Goal: Information Seeking & Learning: Learn about a topic

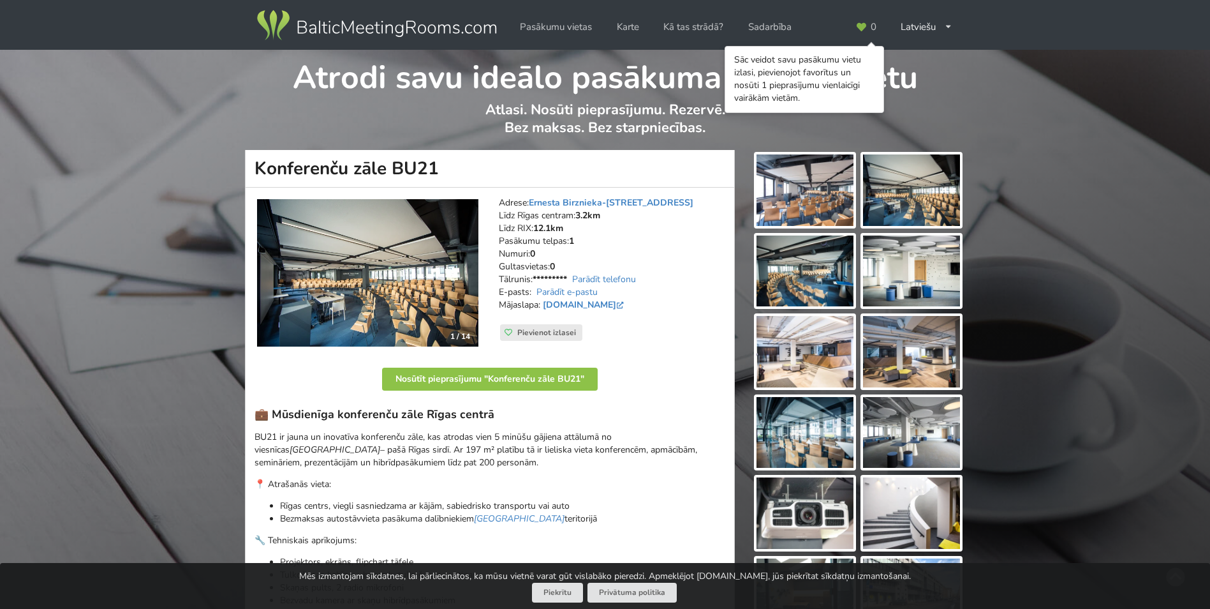
click at [403, 251] on img at bounding box center [367, 273] width 221 height 148
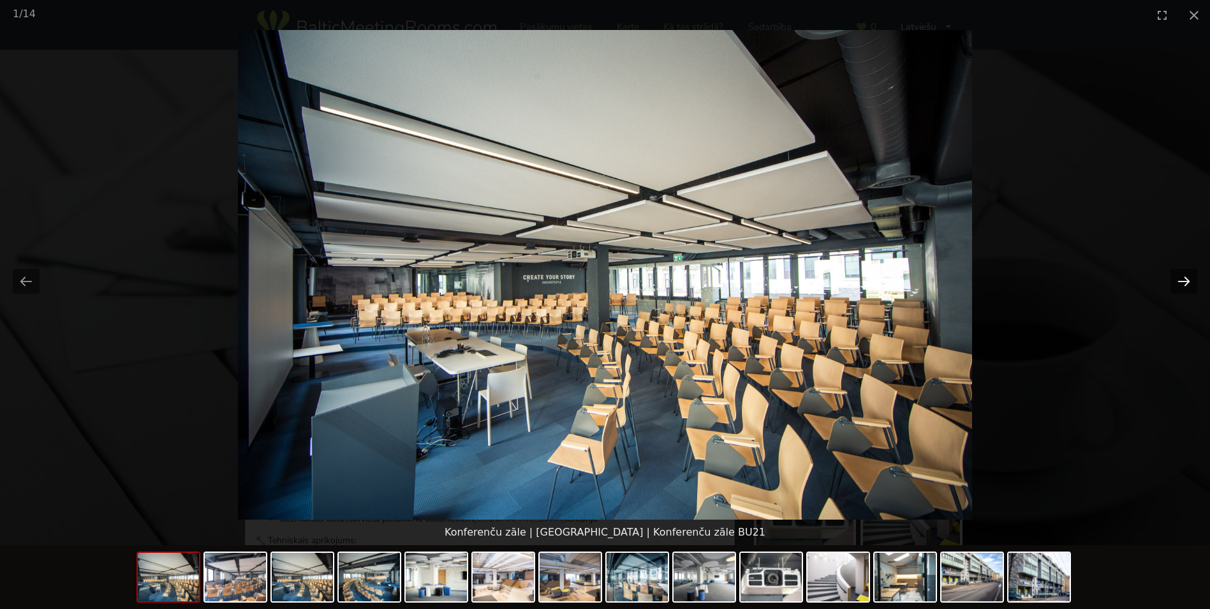
click at [1182, 278] on button "Next slide" at bounding box center [1184, 281] width 27 height 25
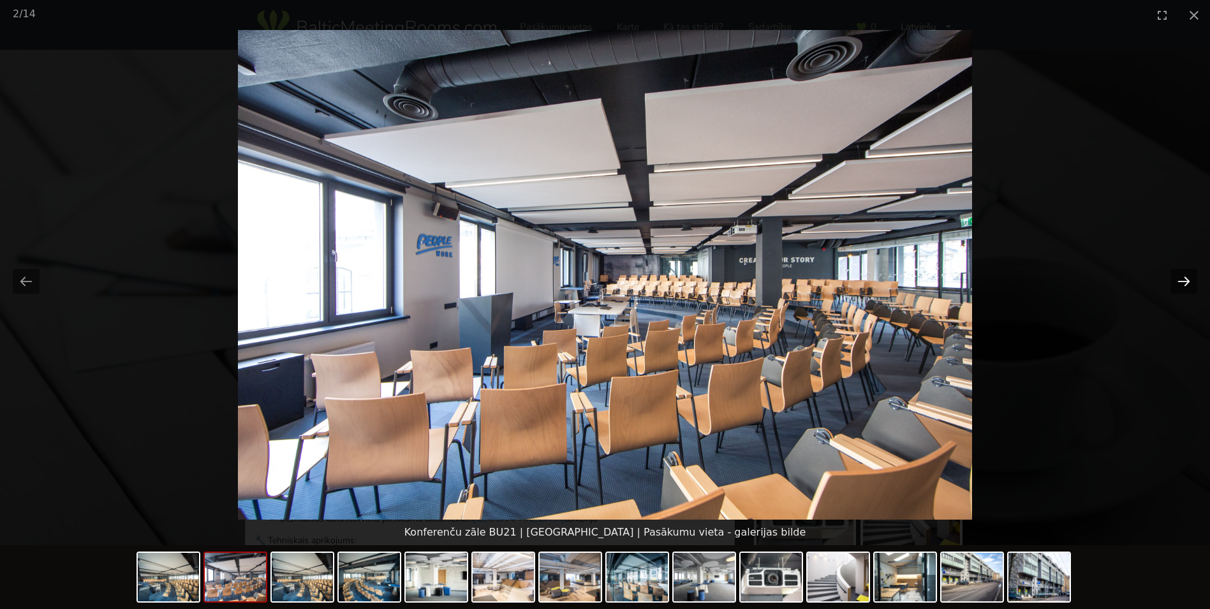
click at [1182, 278] on button "Next slide" at bounding box center [1184, 281] width 27 height 25
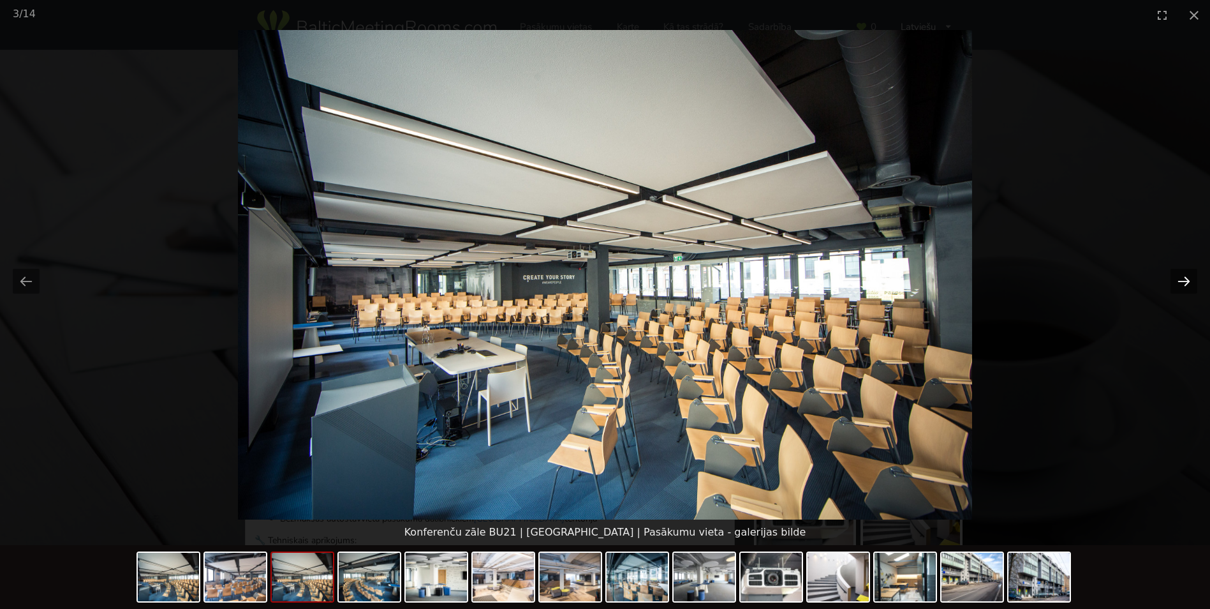
click at [1182, 278] on button "Next slide" at bounding box center [1184, 281] width 27 height 25
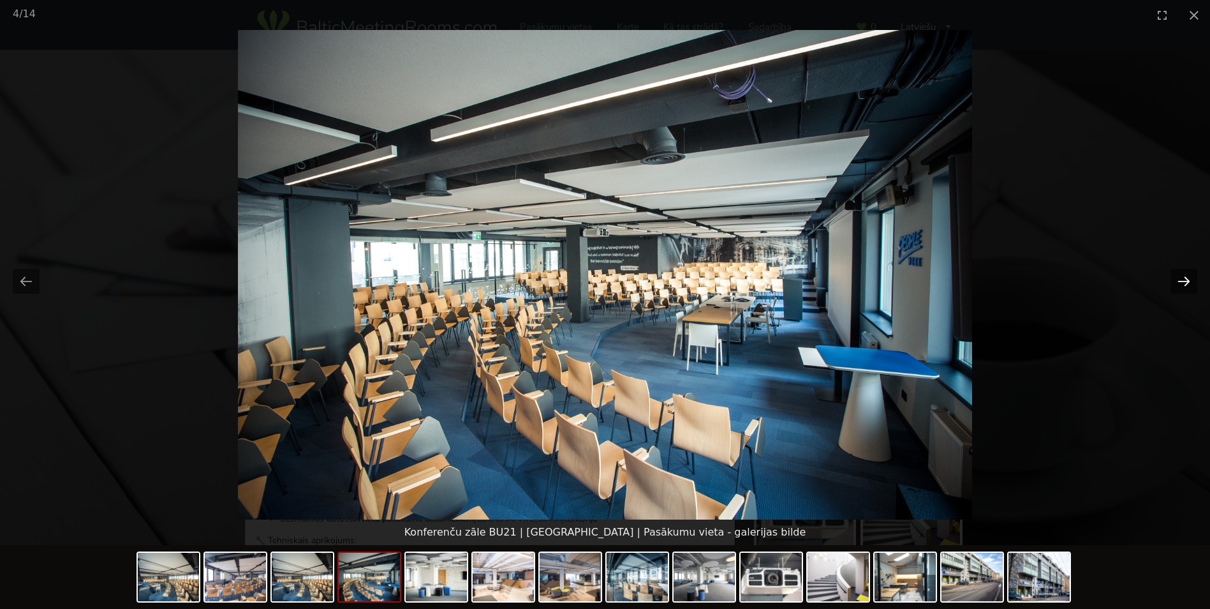
click at [1182, 278] on button "Next slide" at bounding box center [1184, 281] width 27 height 25
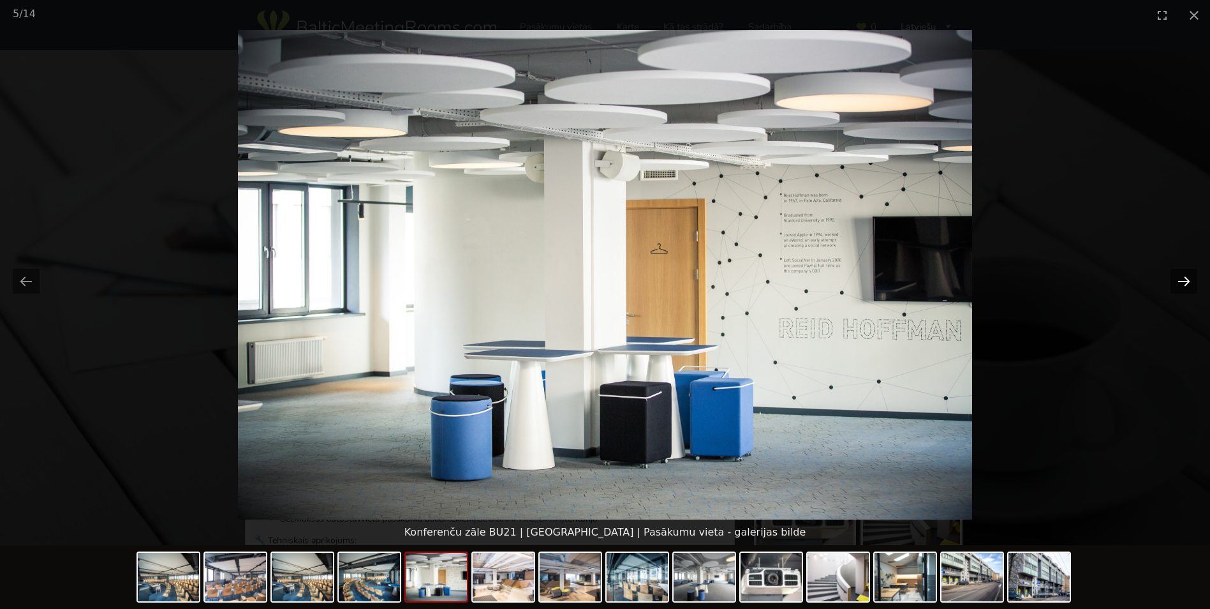
click at [1182, 278] on button "Next slide" at bounding box center [1184, 281] width 27 height 25
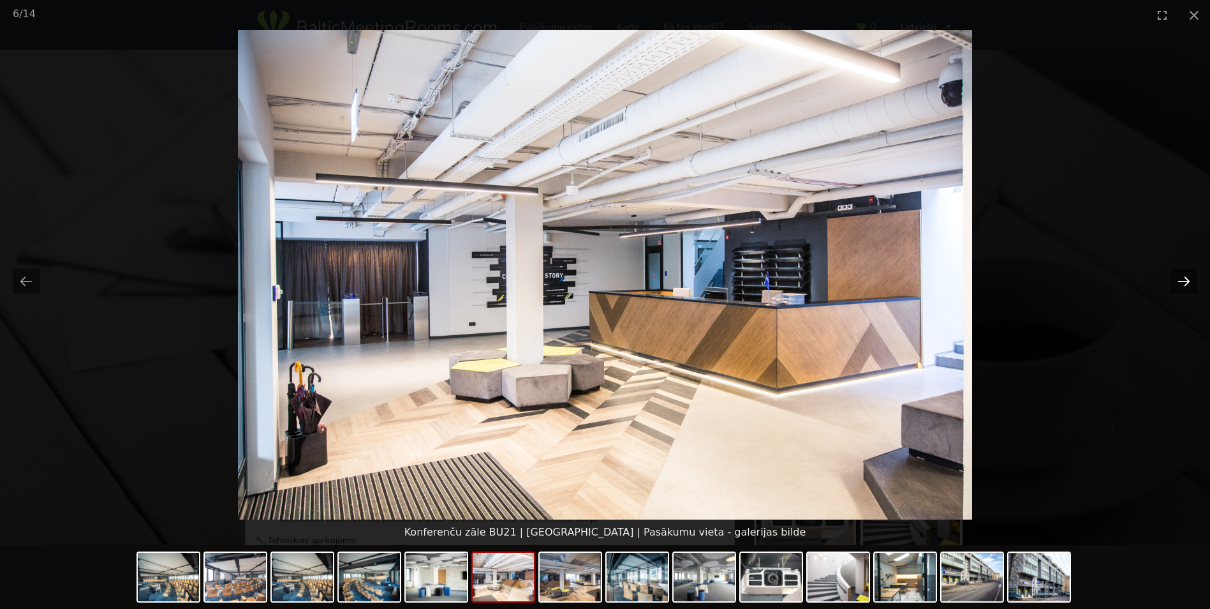
click at [1182, 278] on button "Next slide" at bounding box center [1184, 281] width 27 height 25
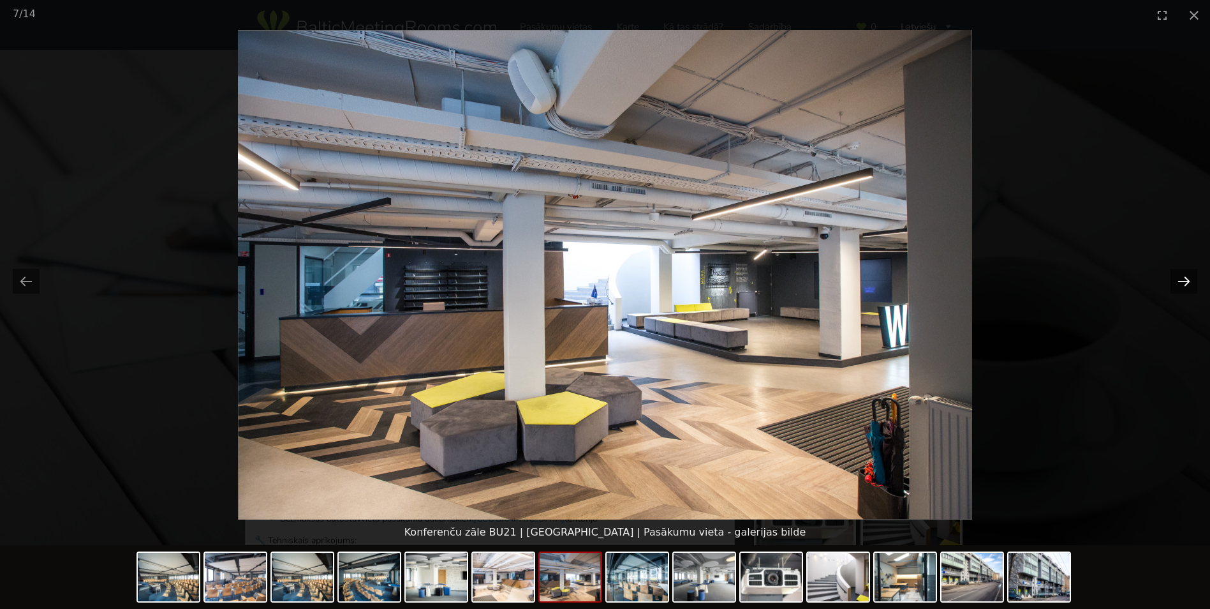
click at [1182, 278] on button "Next slide" at bounding box center [1184, 281] width 27 height 25
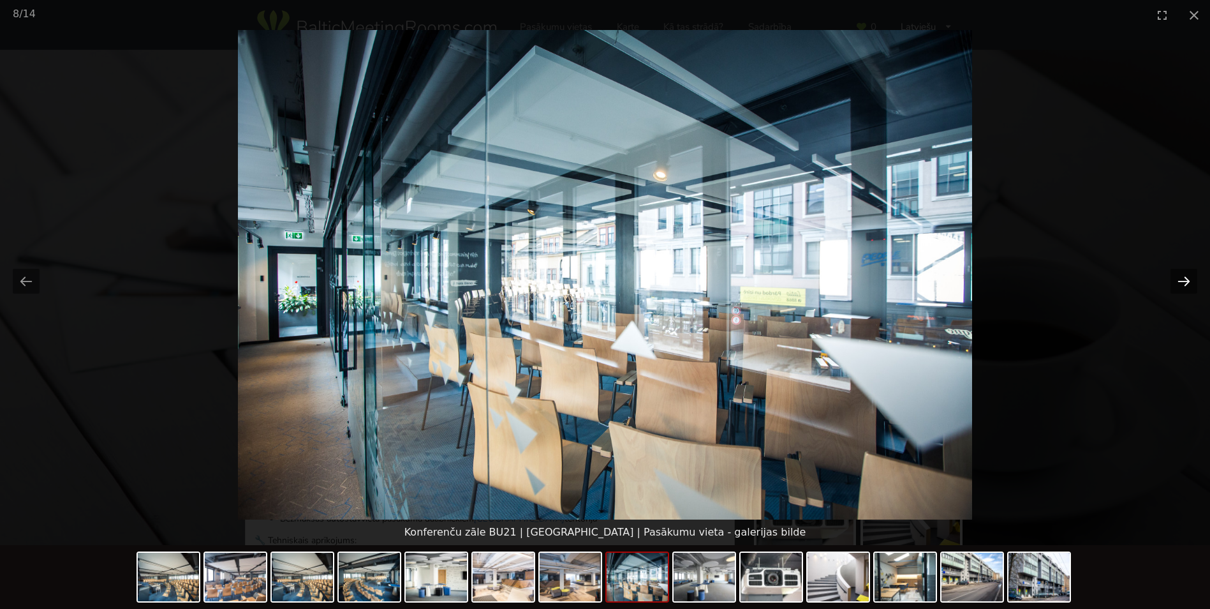
click at [1182, 278] on button "Next slide" at bounding box center [1184, 281] width 27 height 25
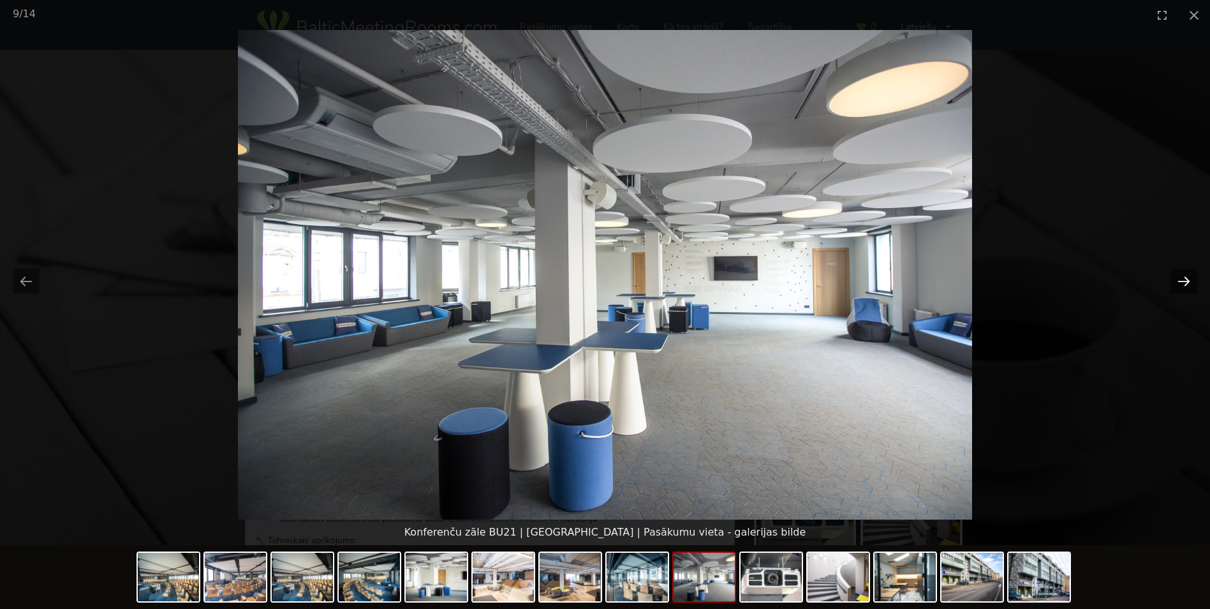
click at [1182, 278] on button "Next slide" at bounding box center [1184, 281] width 27 height 25
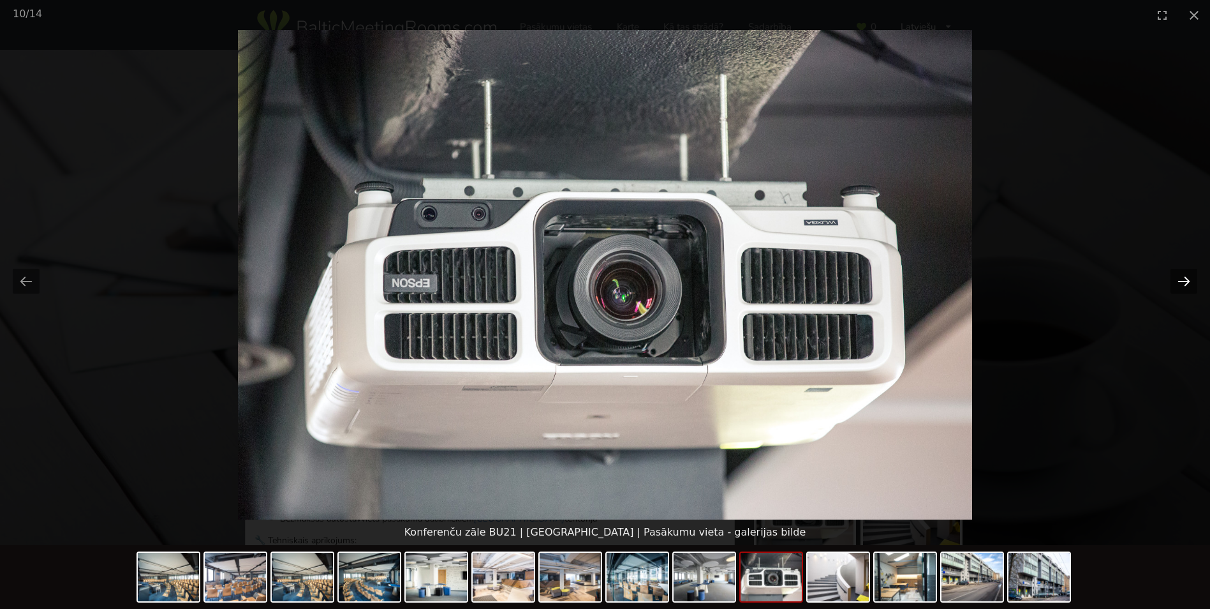
click at [1182, 278] on button "Next slide" at bounding box center [1184, 281] width 27 height 25
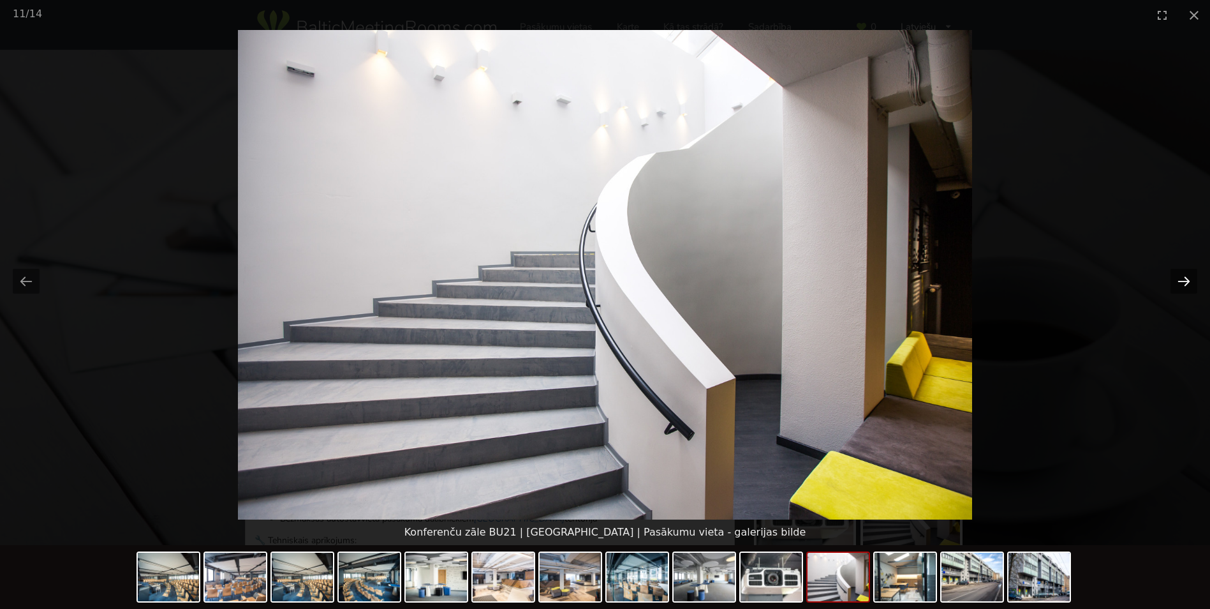
click at [1182, 278] on button "Next slide" at bounding box center [1184, 281] width 27 height 25
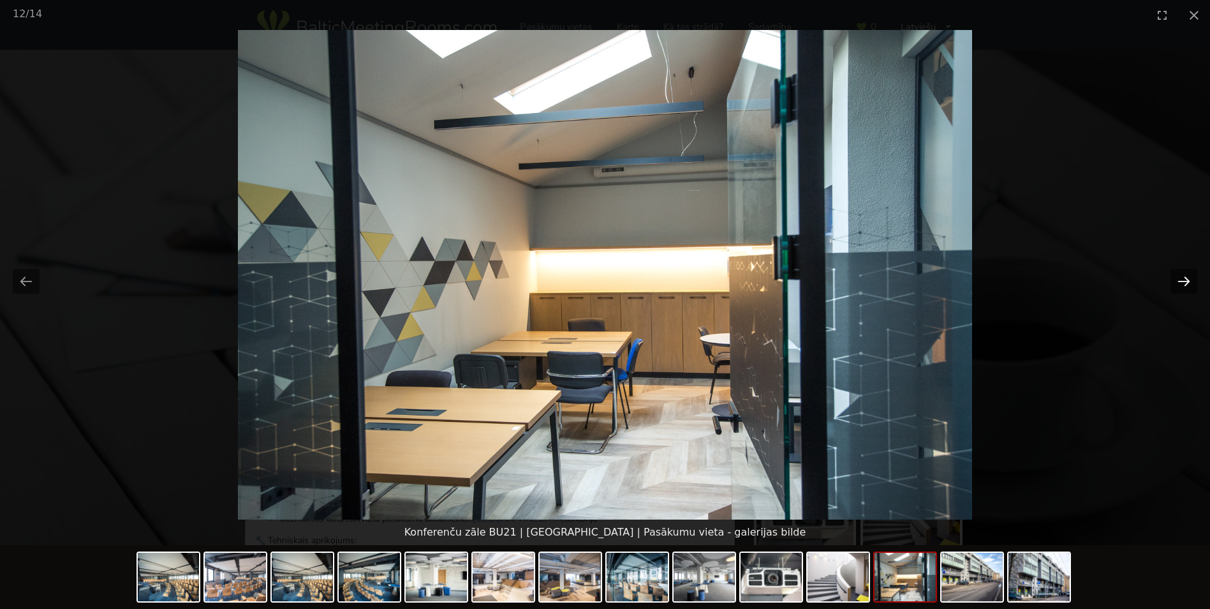
click at [1182, 278] on button "Next slide" at bounding box center [1184, 281] width 27 height 25
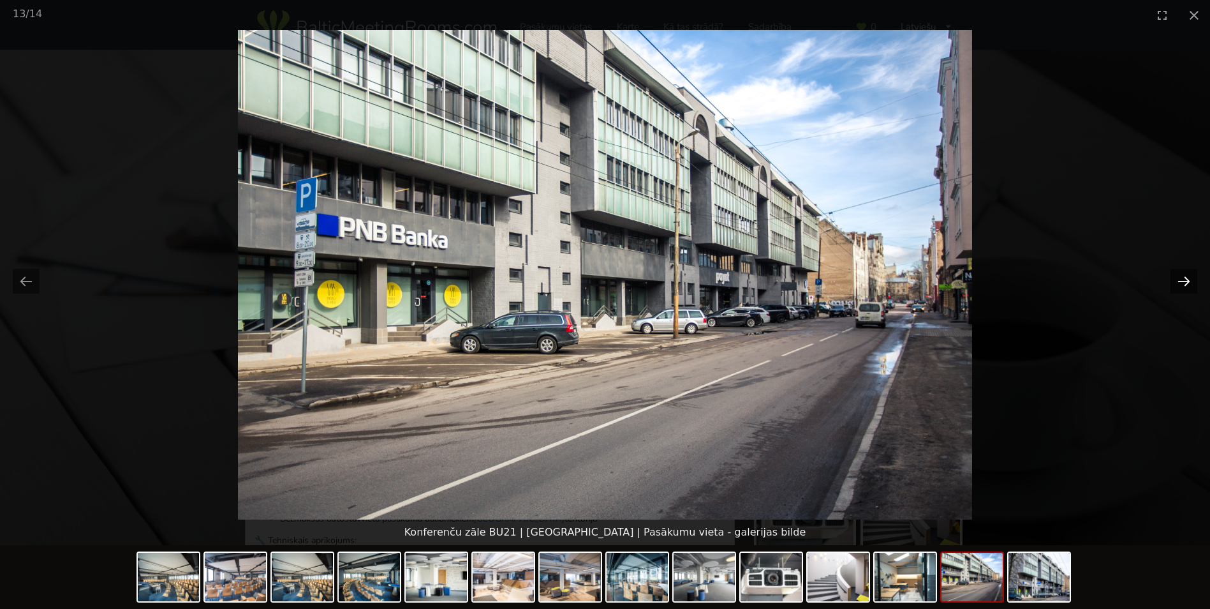
click at [1182, 278] on button "Next slide" at bounding box center [1184, 281] width 27 height 25
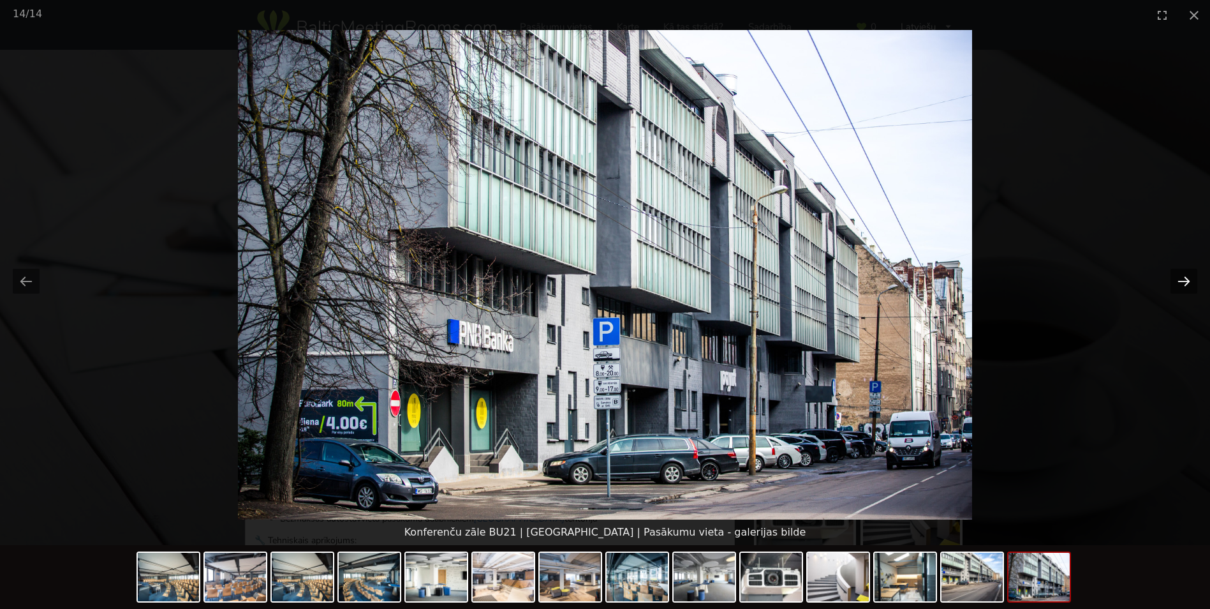
click at [1182, 278] on button "Next slide" at bounding box center [1184, 281] width 27 height 25
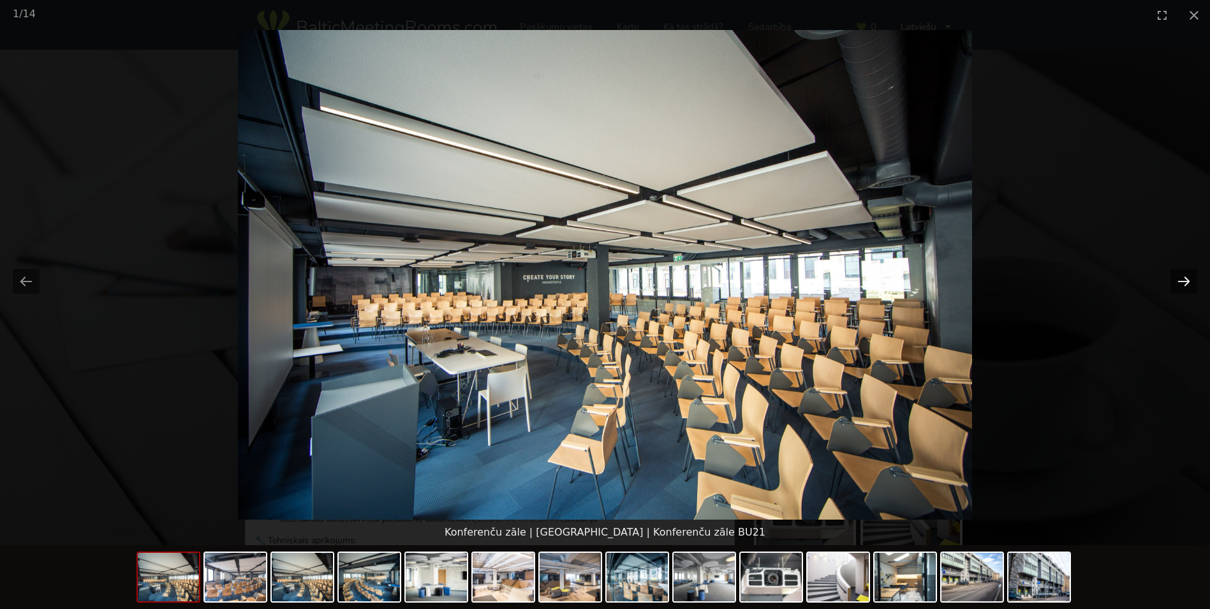
click at [1182, 278] on button "Next slide" at bounding box center [1184, 281] width 27 height 25
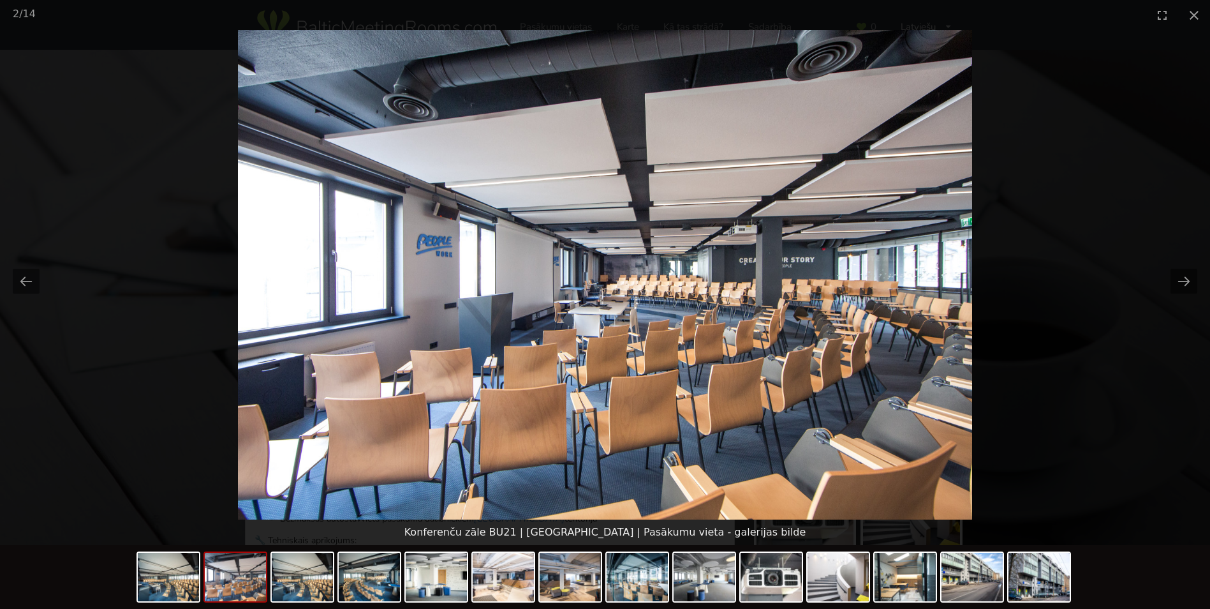
click at [1171, 269] on button "Next slide" at bounding box center [1184, 281] width 27 height 25
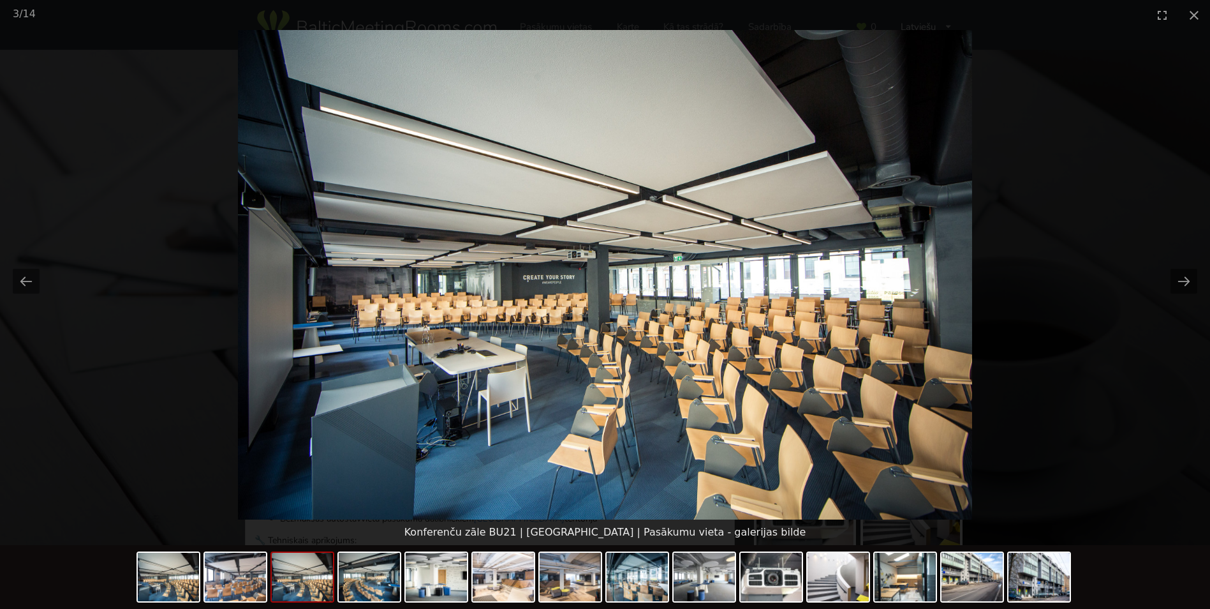
click at [1171, 269] on button "Next slide" at bounding box center [1184, 281] width 27 height 25
click at [1182, 272] on button "Next slide" at bounding box center [1184, 281] width 27 height 25
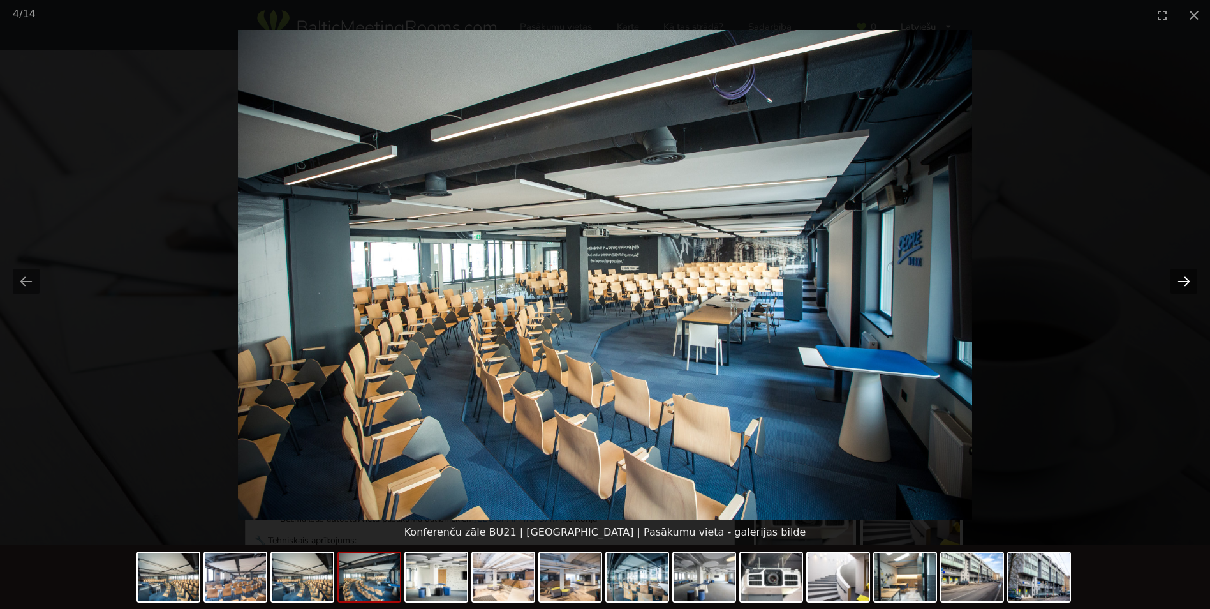
click at [1182, 288] on button "Next slide" at bounding box center [1184, 281] width 27 height 25
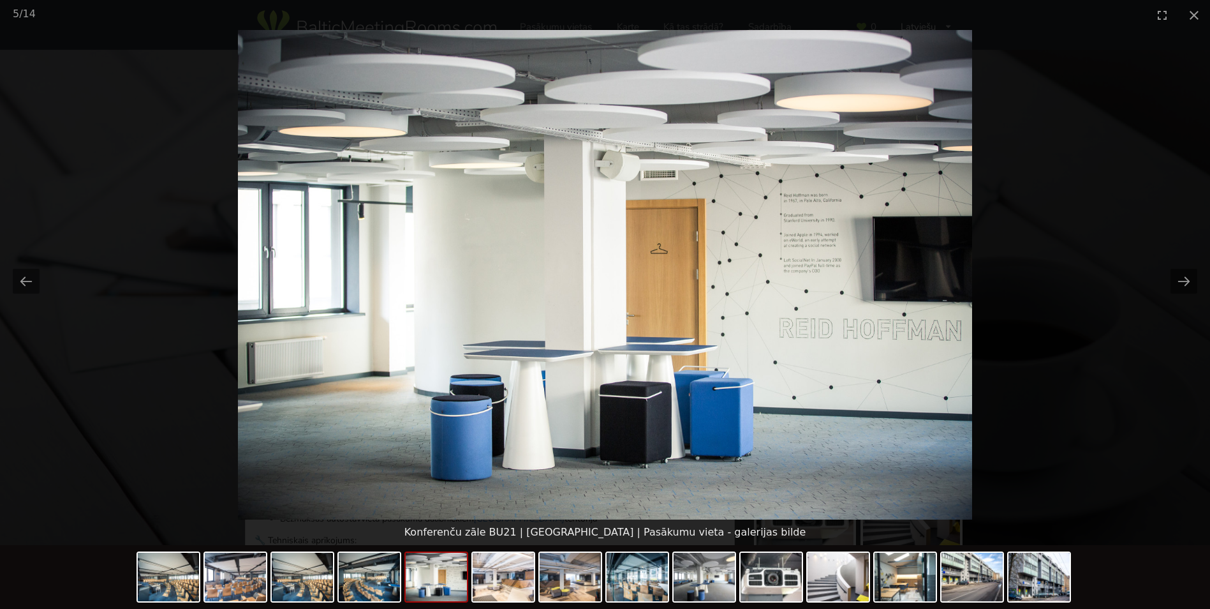
click at [1179, 297] on picture at bounding box center [605, 274] width 1210 height 489
click at [1182, 278] on button "Next slide" at bounding box center [1184, 281] width 27 height 25
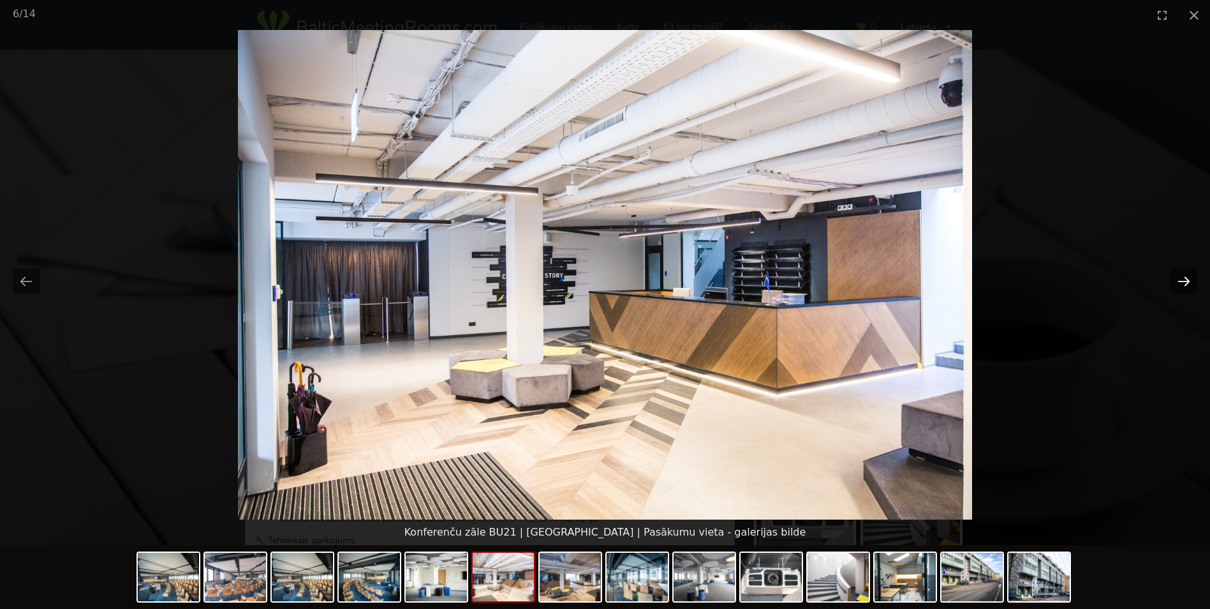
click at [1181, 285] on button "Next slide" at bounding box center [1184, 281] width 27 height 25
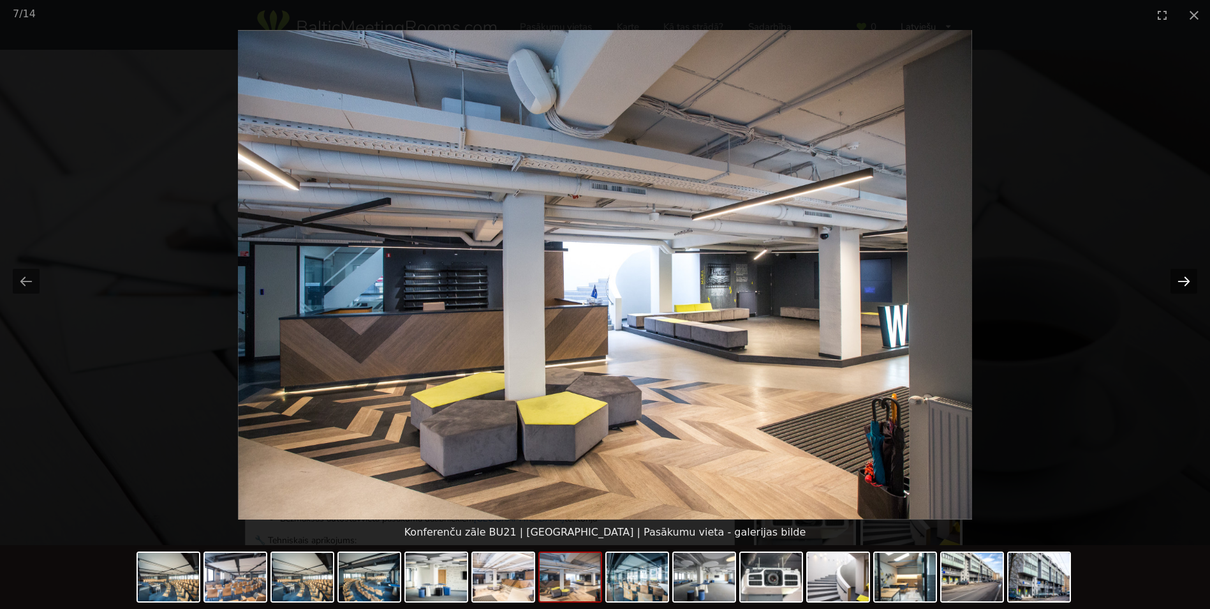
click at [1188, 270] on button "Next slide" at bounding box center [1184, 281] width 27 height 25
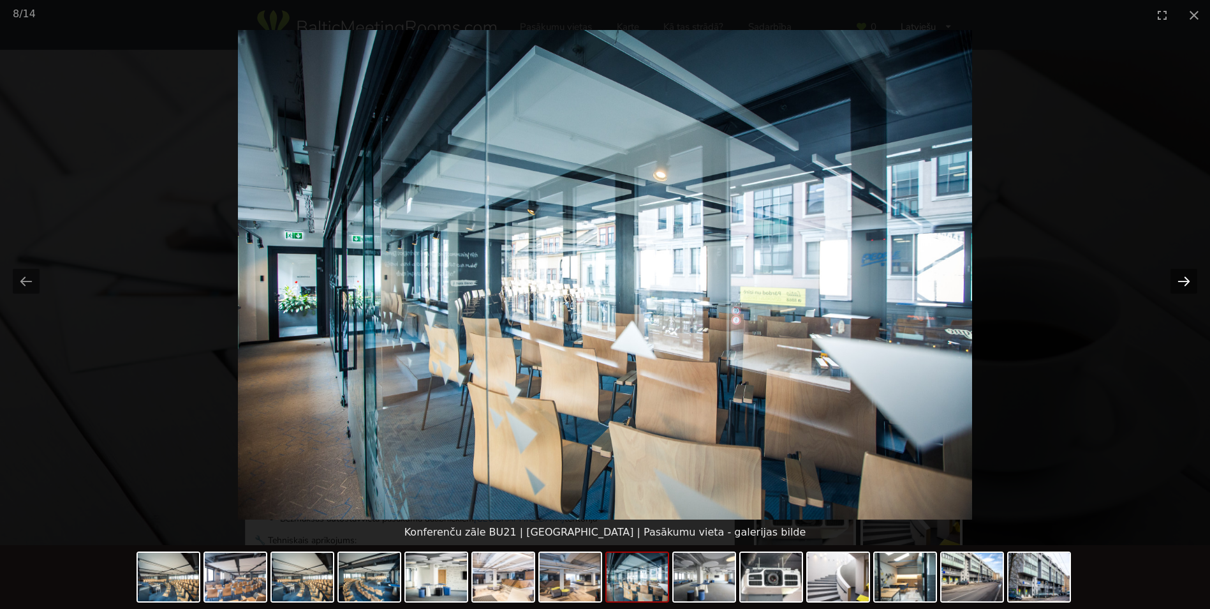
click at [1173, 285] on button "Next slide" at bounding box center [1184, 281] width 27 height 25
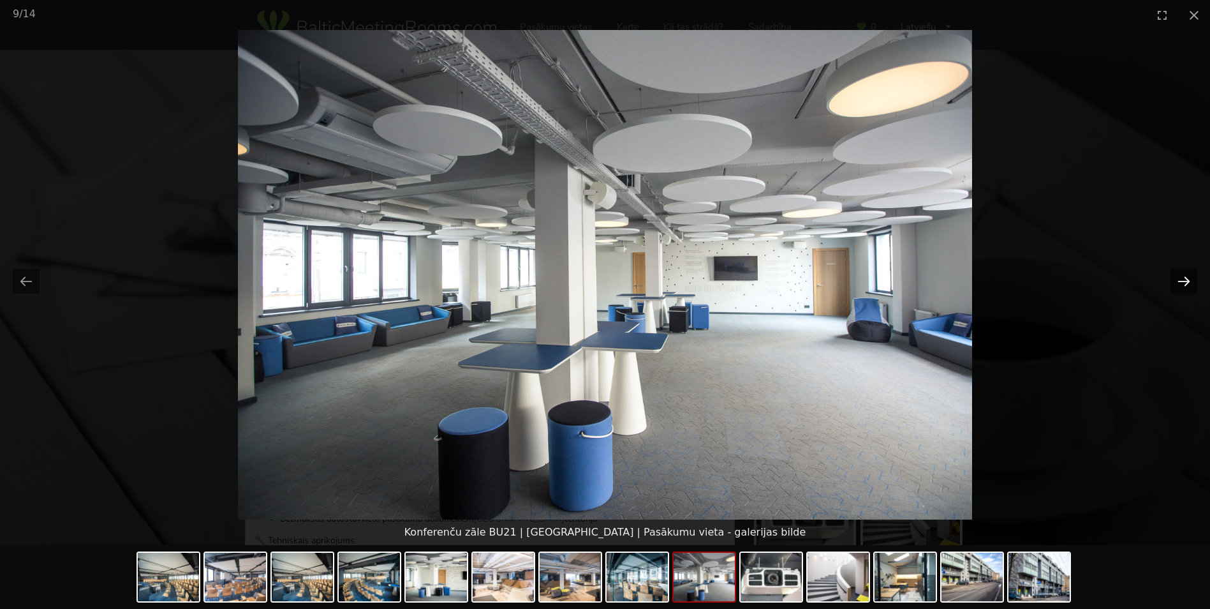
click at [1173, 285] on button "Next slide" at bounding box center [1184, 281] width 27 height 25
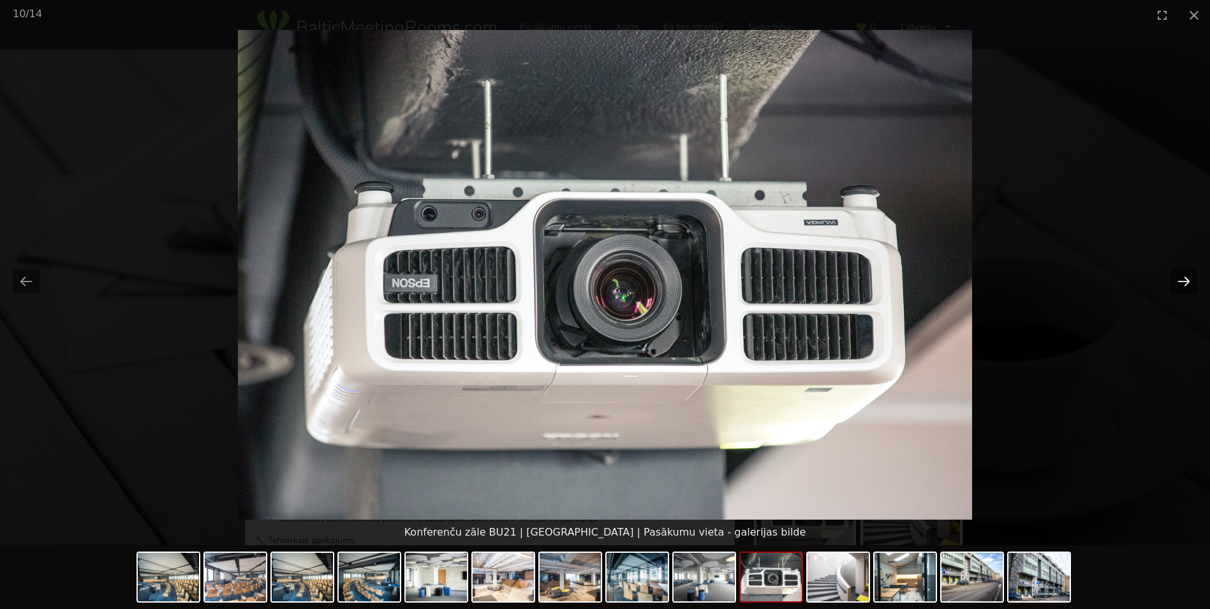
click at [1173, 285] on button "Next slide" at bounding box center [1184, 281] width 27 height 25
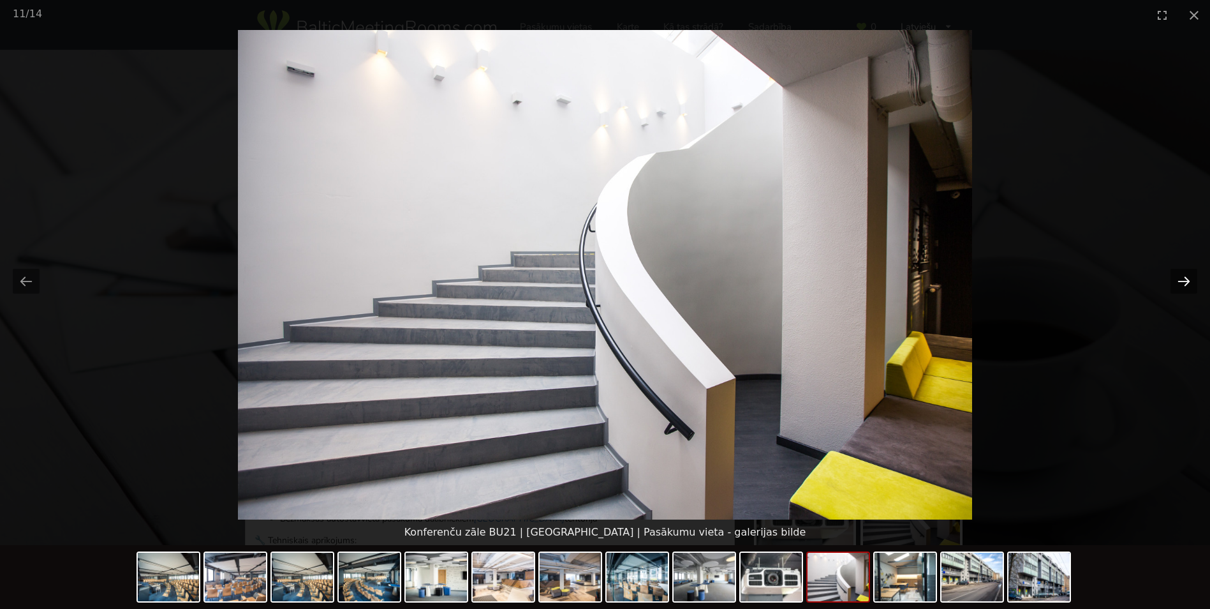
click at [1173, 285] on button "Next slide" at bounding box center [1184, 281] width 27 height 25
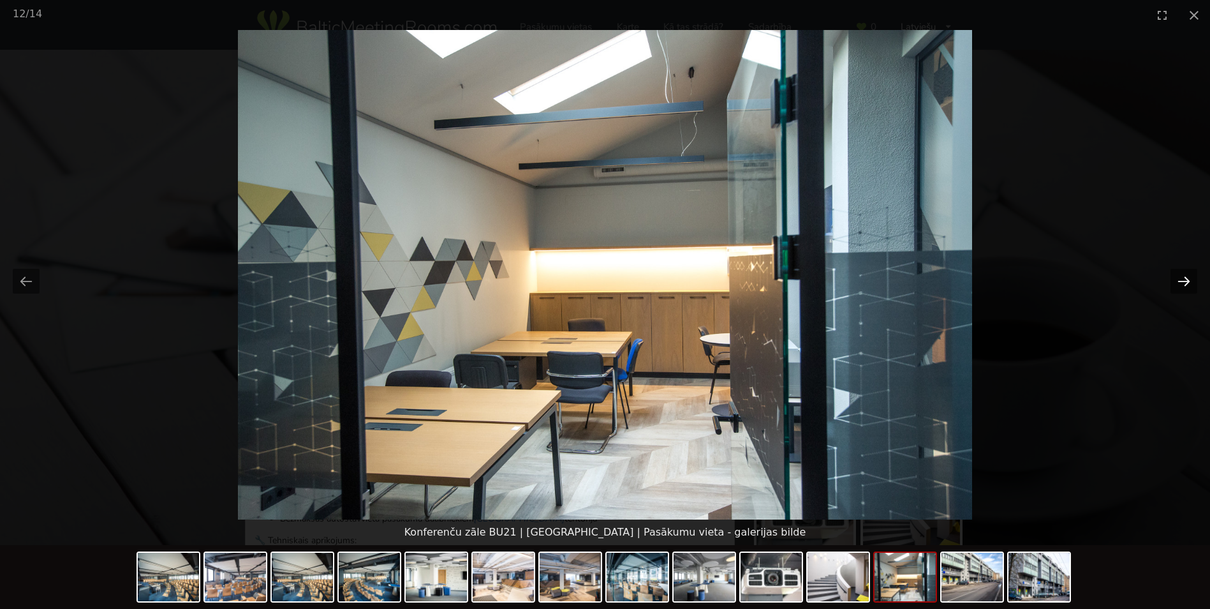
click at [1173, 285] on button "Next slide" at bounding box center [1184, 281] width 27 height 25
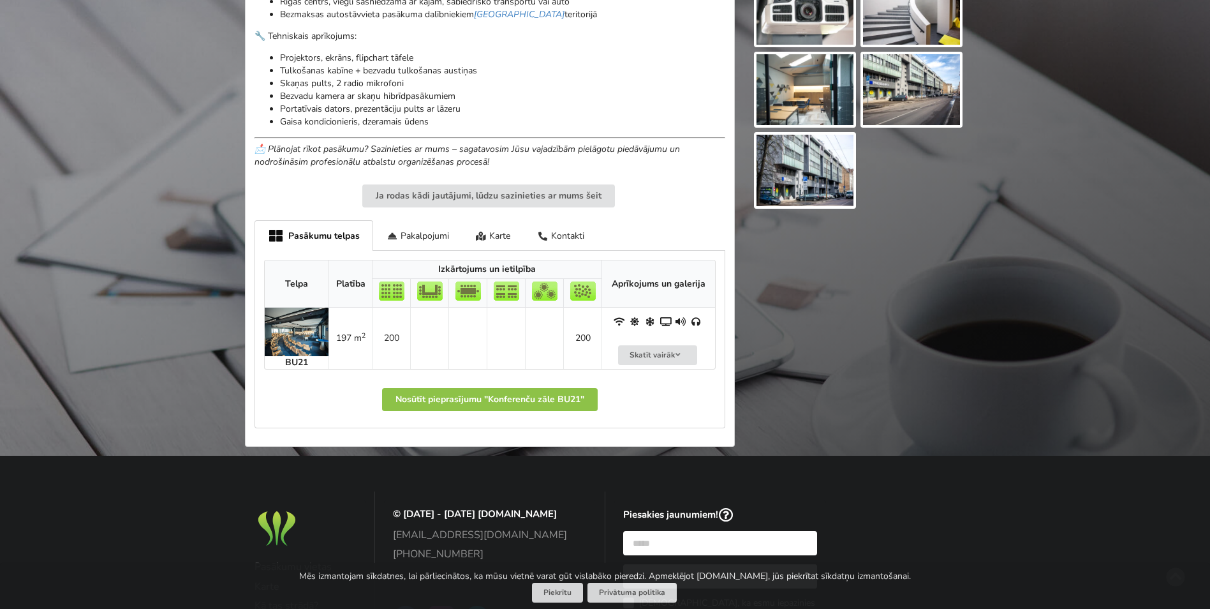
scroll to position [207, 0]
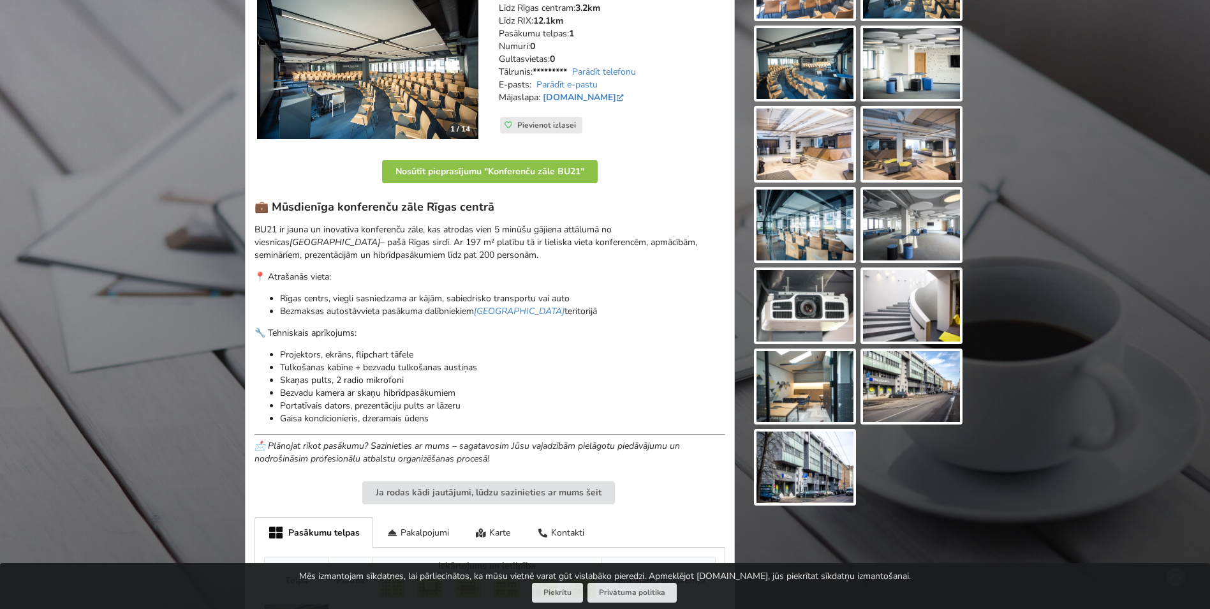
click at [786, 474] on img at bounding box center [805, 466] width 97 height 71
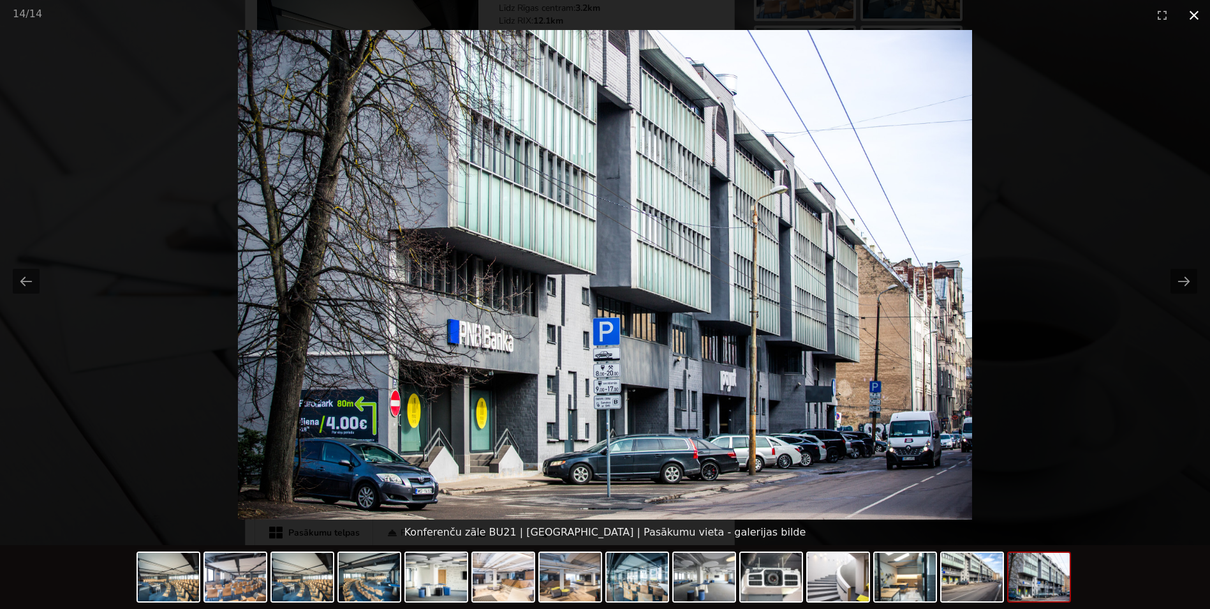
click at [1192, 15] on button "Close gallery" at bounding box center [1194, 15] width 32 height 30
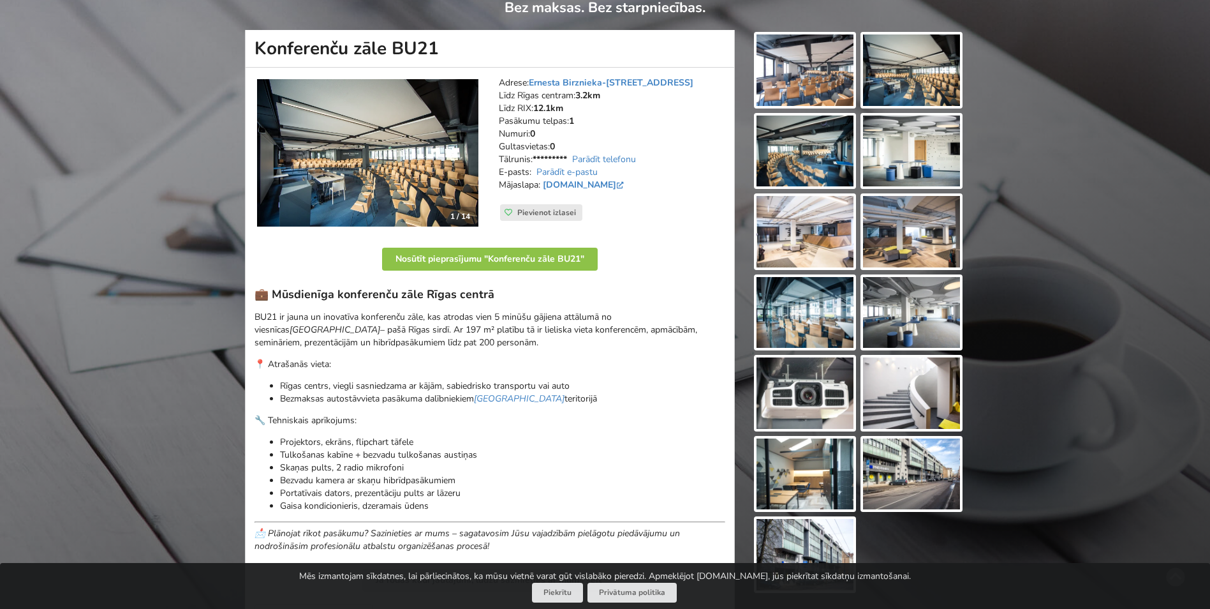
scroll to position [0, 0]
